Goal: Book appointment/travel/reservation

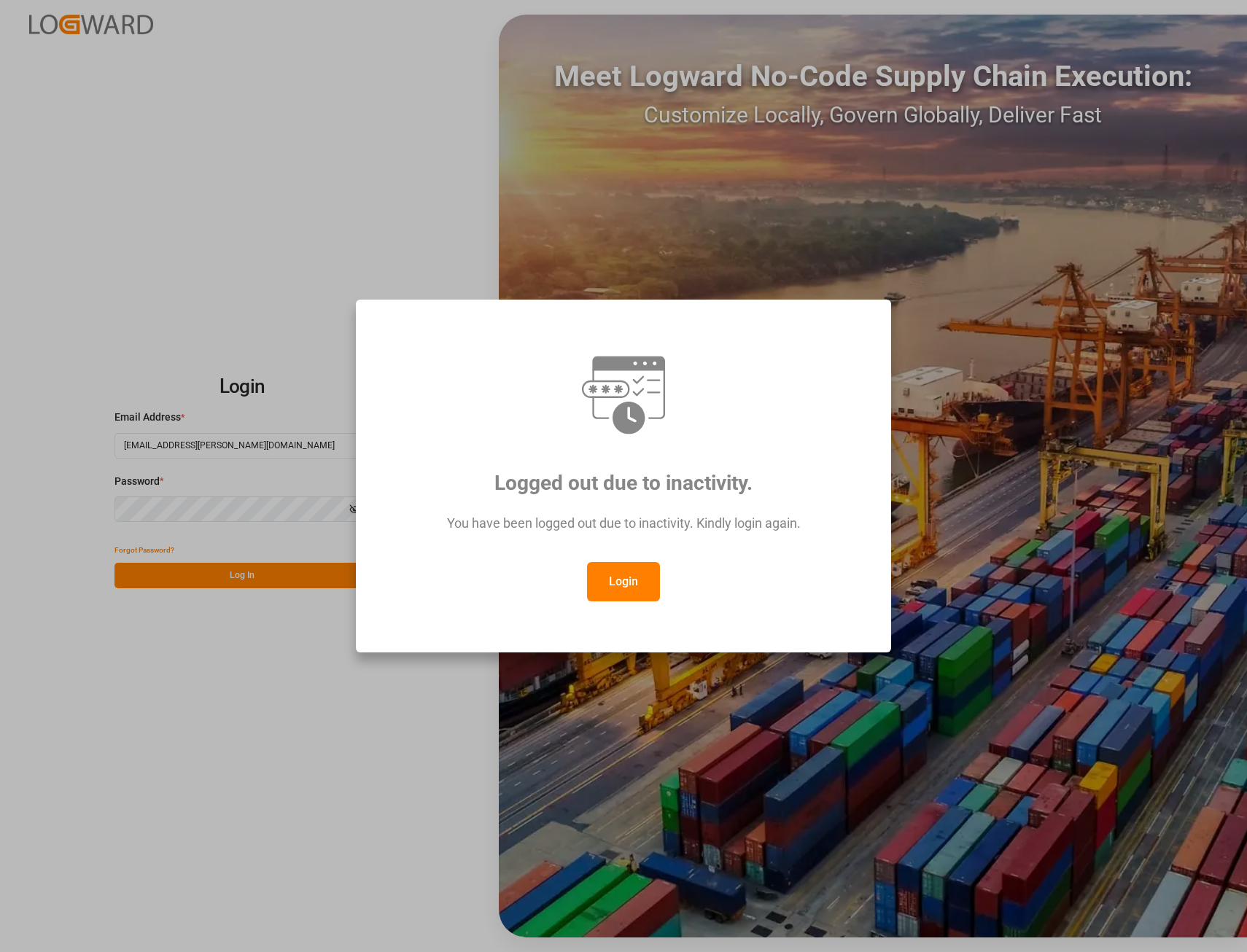
click at [609, 574] on button "Login" at bounding box center [623, 582] width 73 height 40
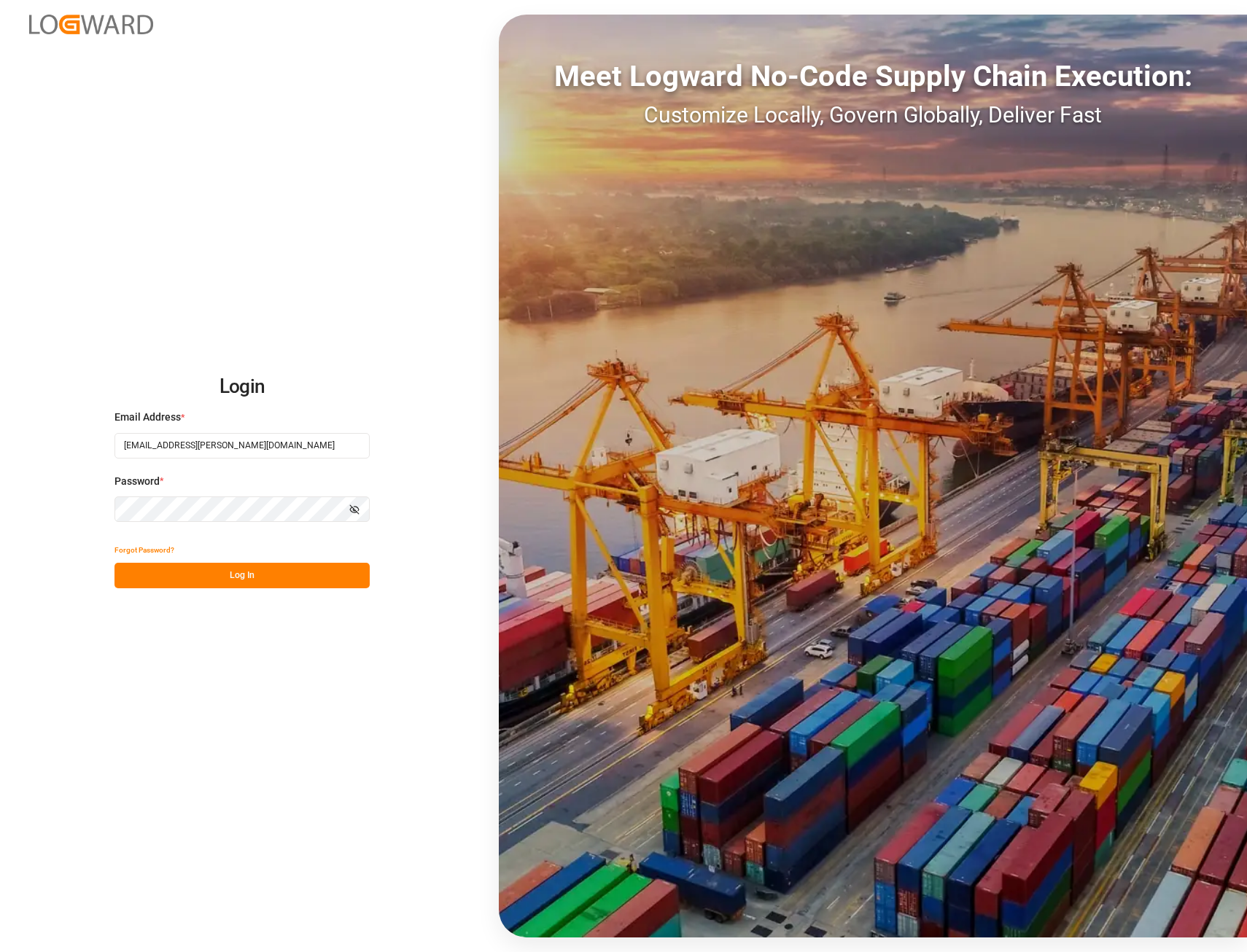
click at [242, 573] on button "Log In" at bounding box center [242, 575] width 255 height 25
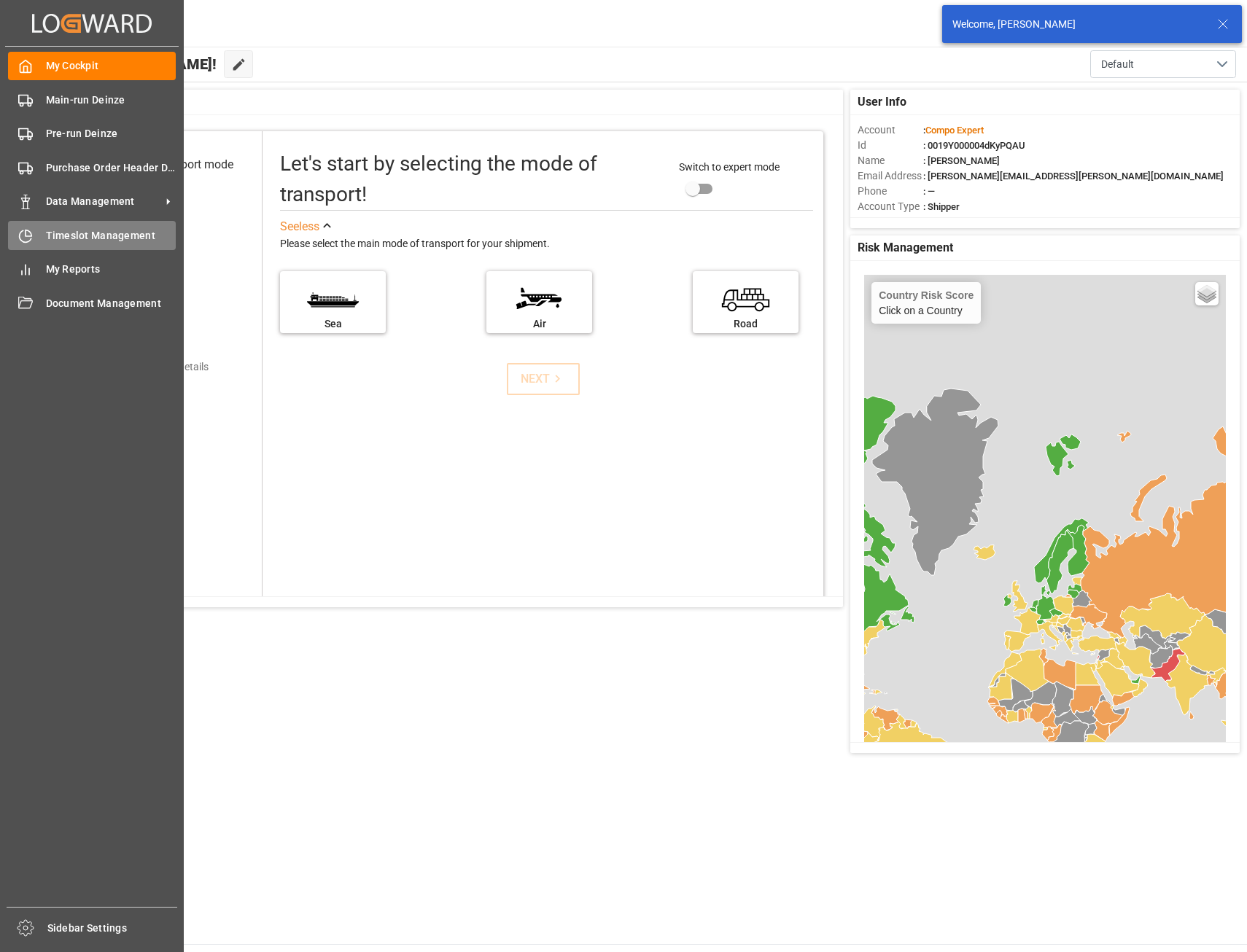
click at [80, 233] on span "Timeslot Management" at bounding box center [111, 235] width 130 height 15
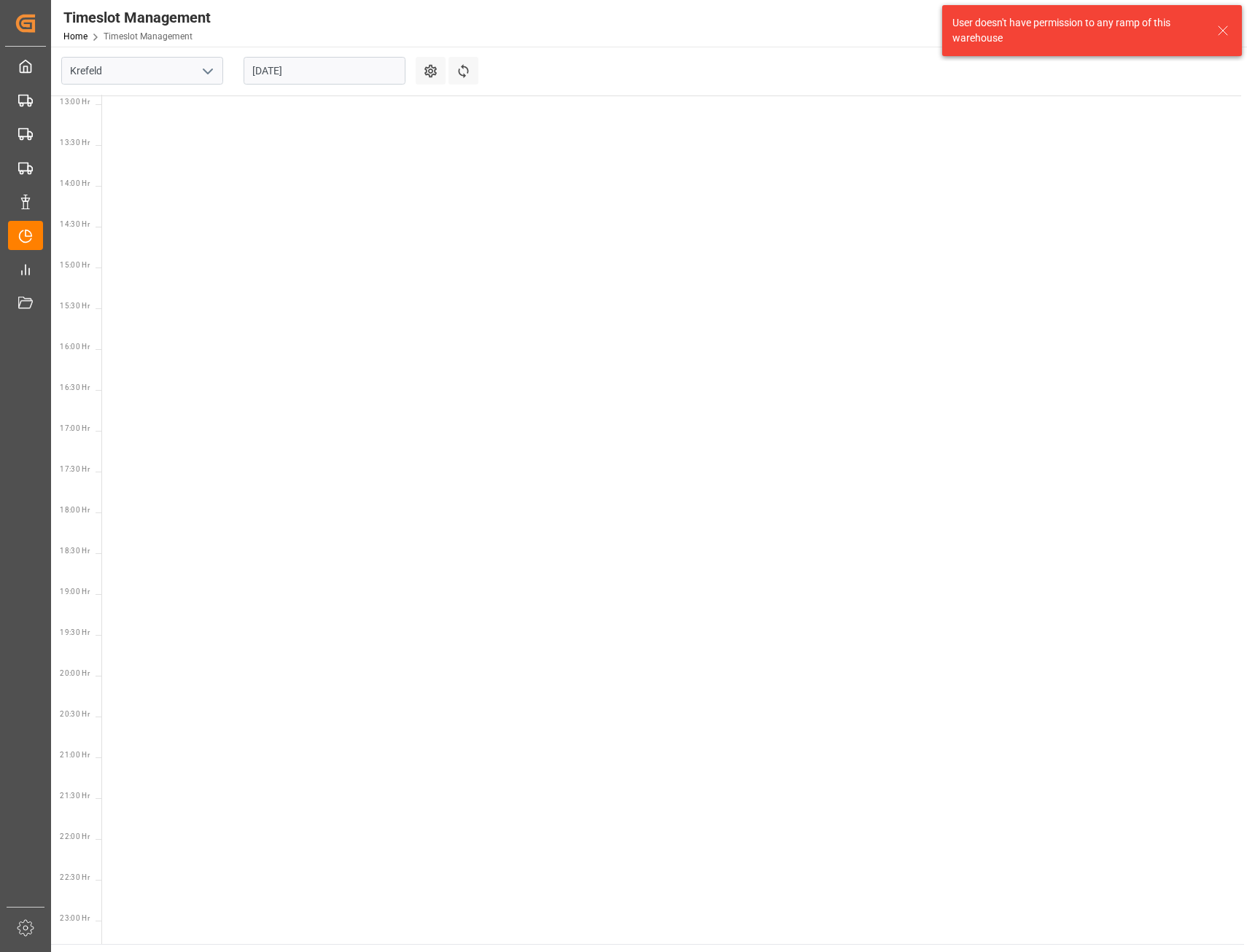
scroll to position [1082, 0]
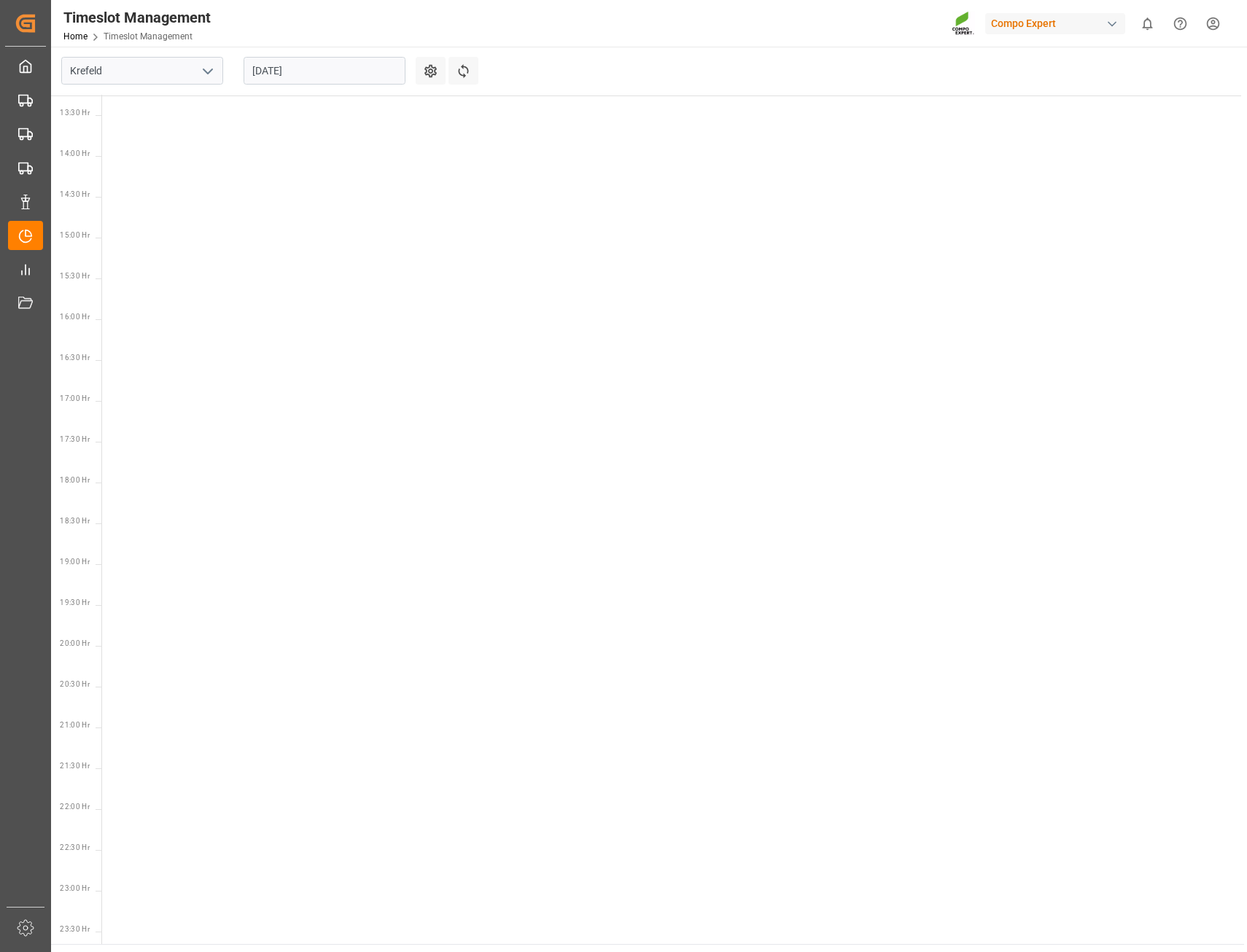
click at [212, 69] on icon "open menu" at bounding box center [207, 71] width 17 height 17
click at [161, 96] on div "Deinze" at bounding box center [142, 103] width 160 height 33
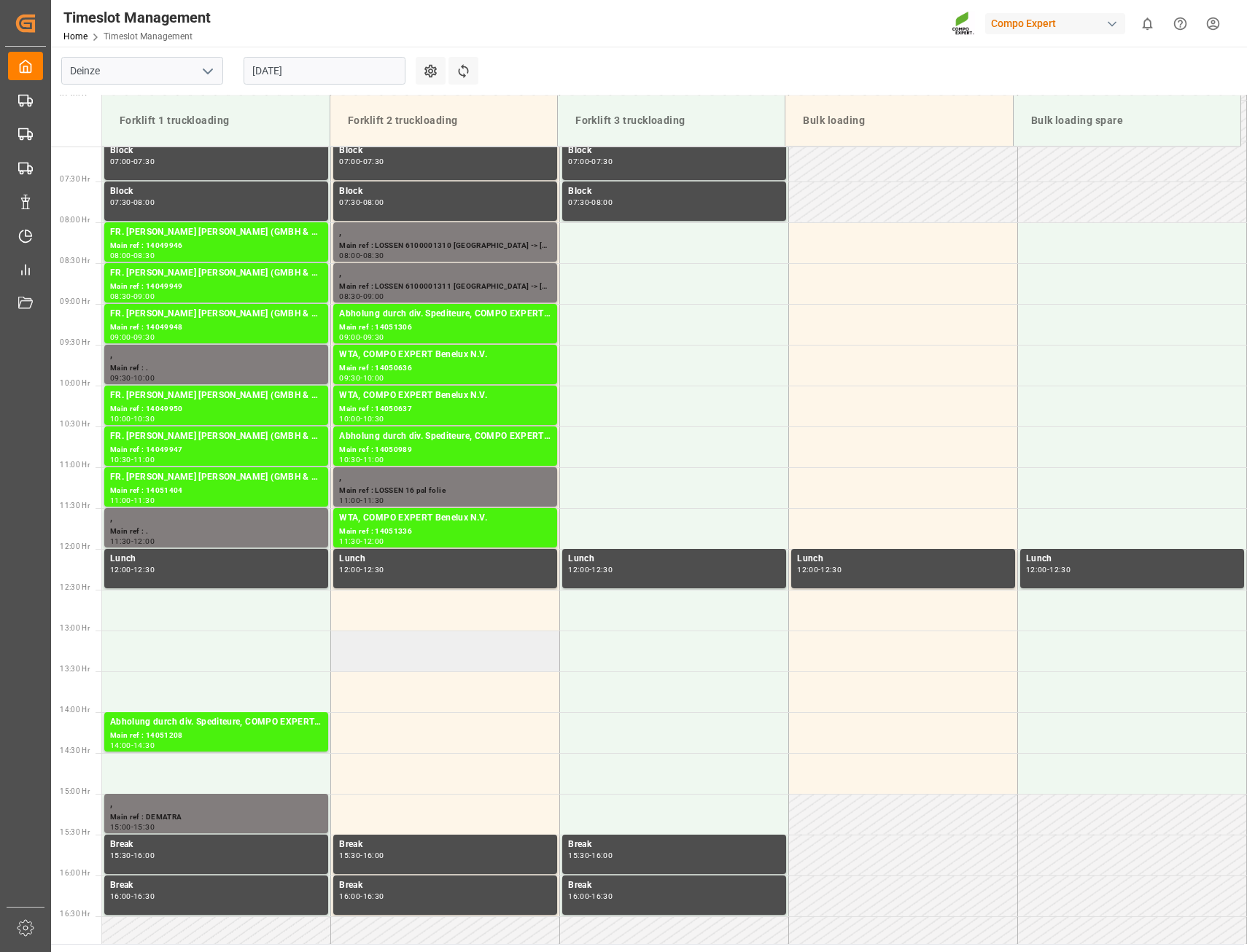
scroll to position [551, 0]
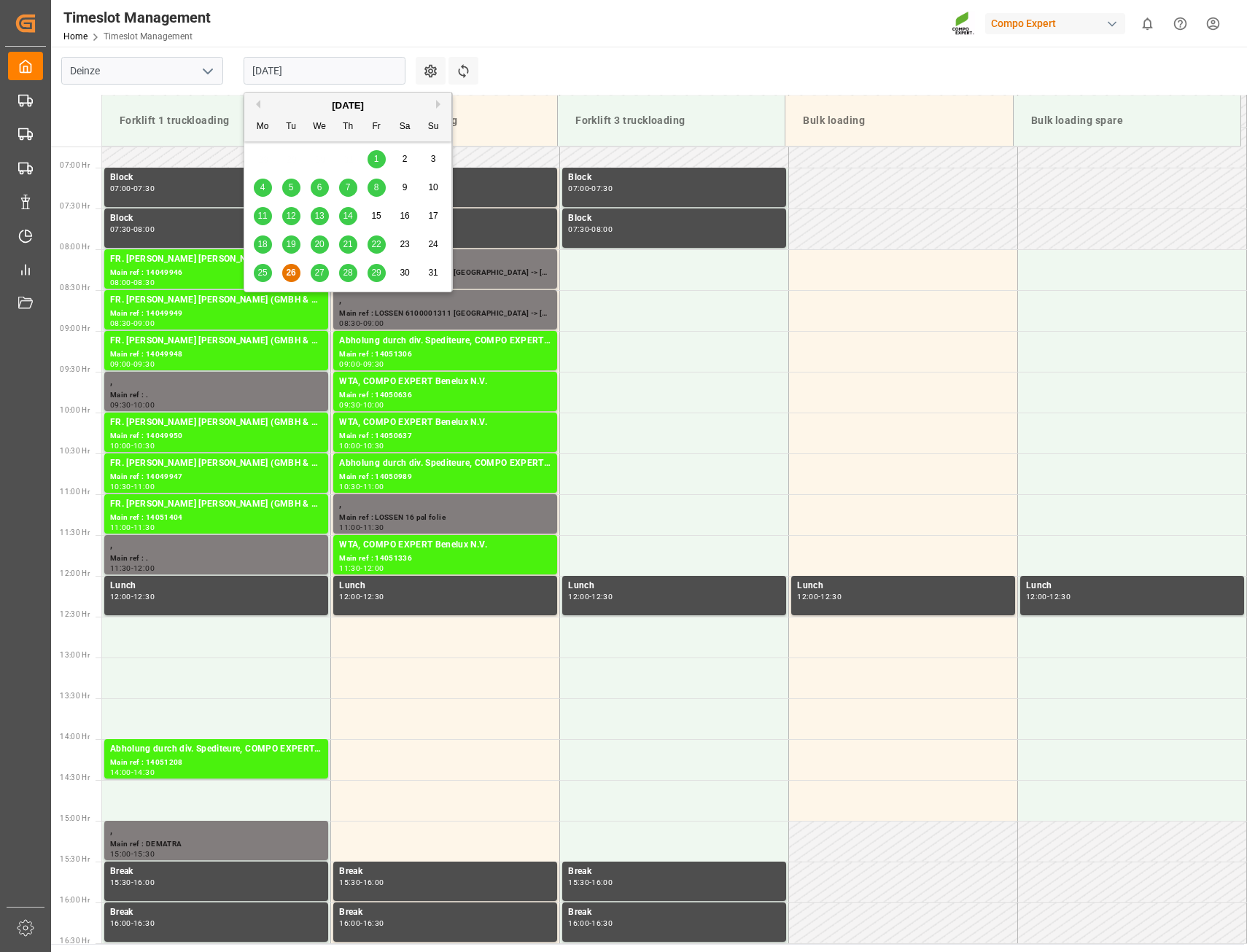
click at [310, 67] on input "[DATE]" at bounding box center [324, 71] width 162 height 28
click at [323, 271] on span "27" at bounding box center [318, 272] width 9 height 10
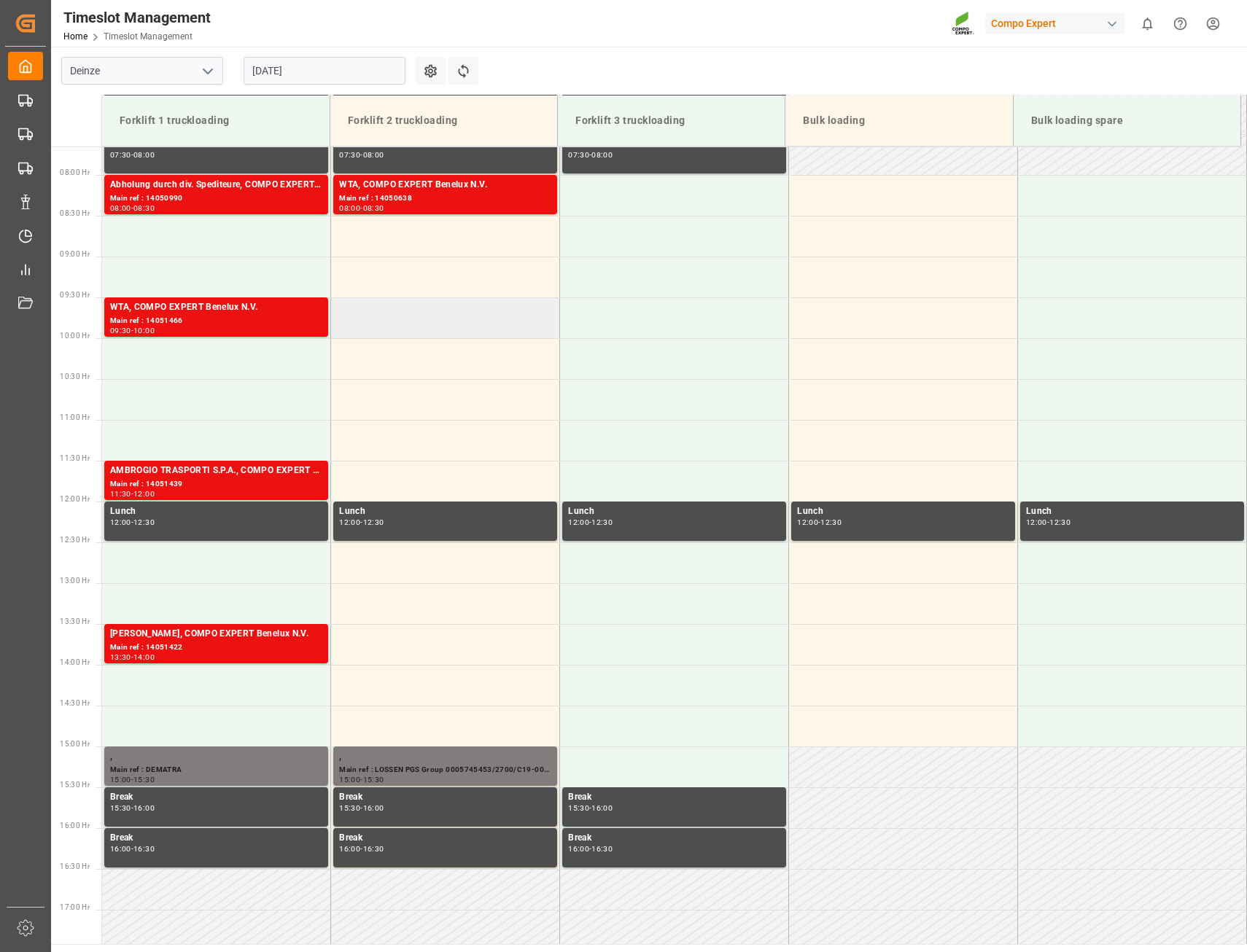
scroll to position [696, 0]
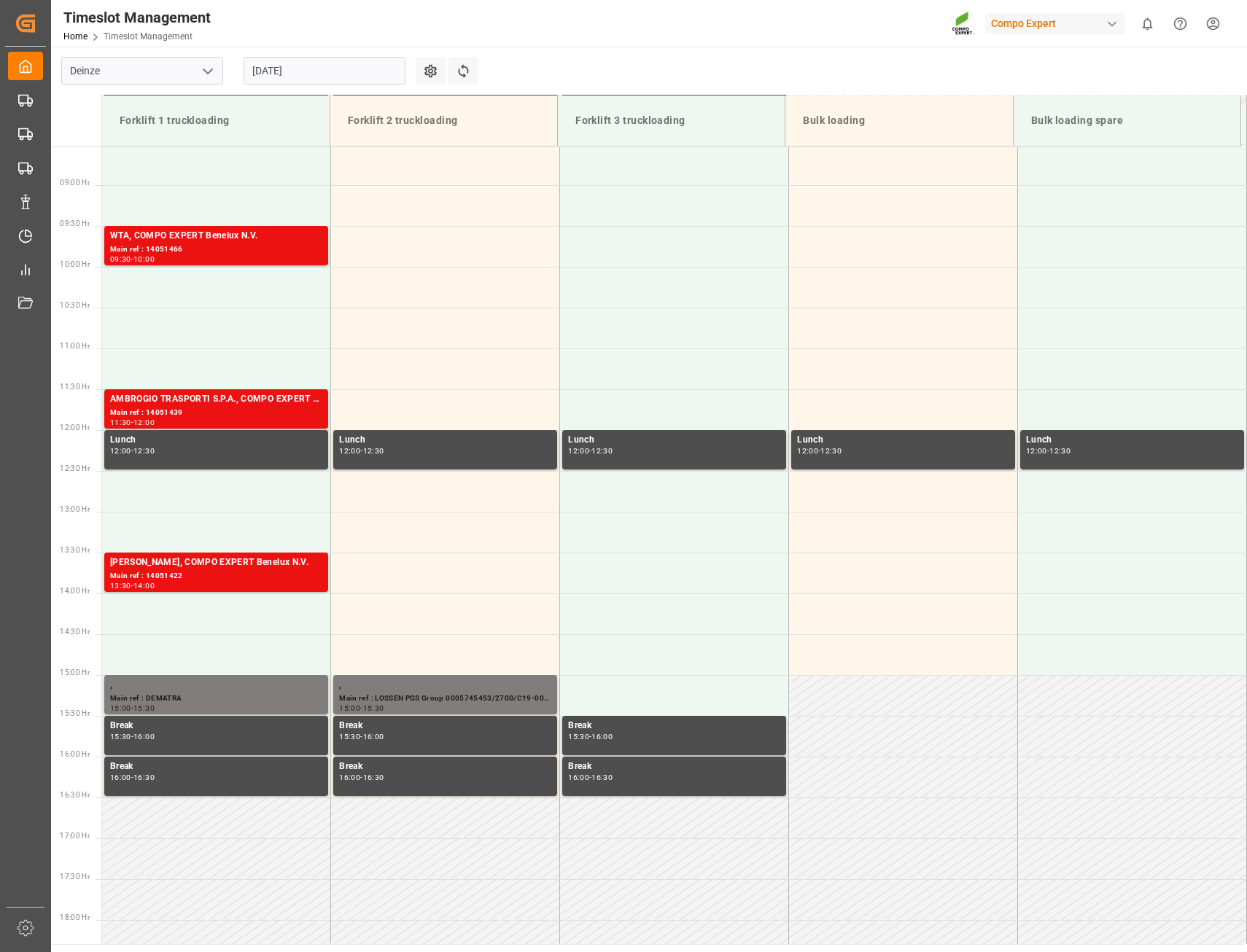
click at [382, 843] on td at bounding box center [445, 858] width 229 height 41
